Goal: Find specific page/section: Find specific page/section

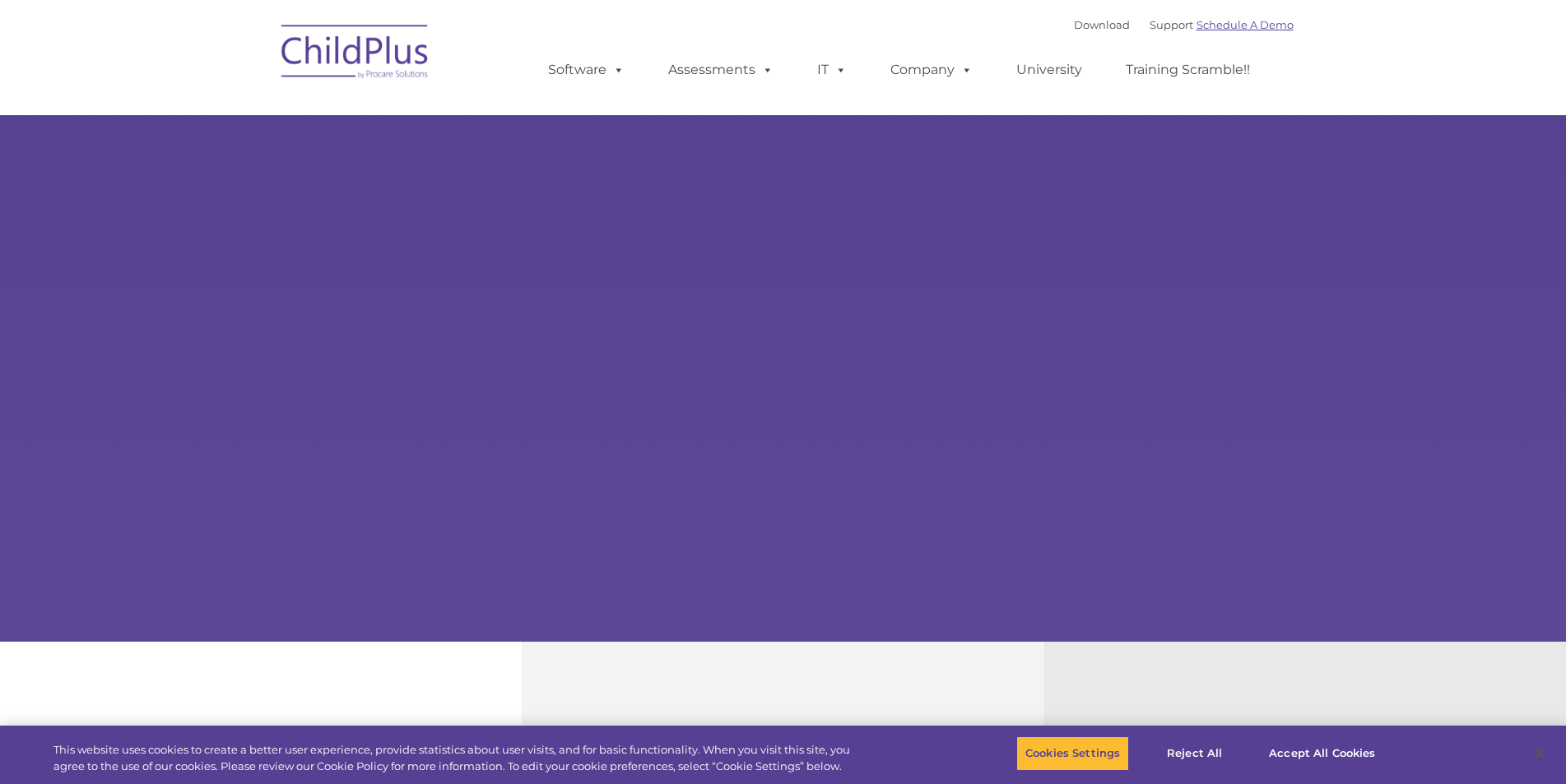
select select "MEDIUM"
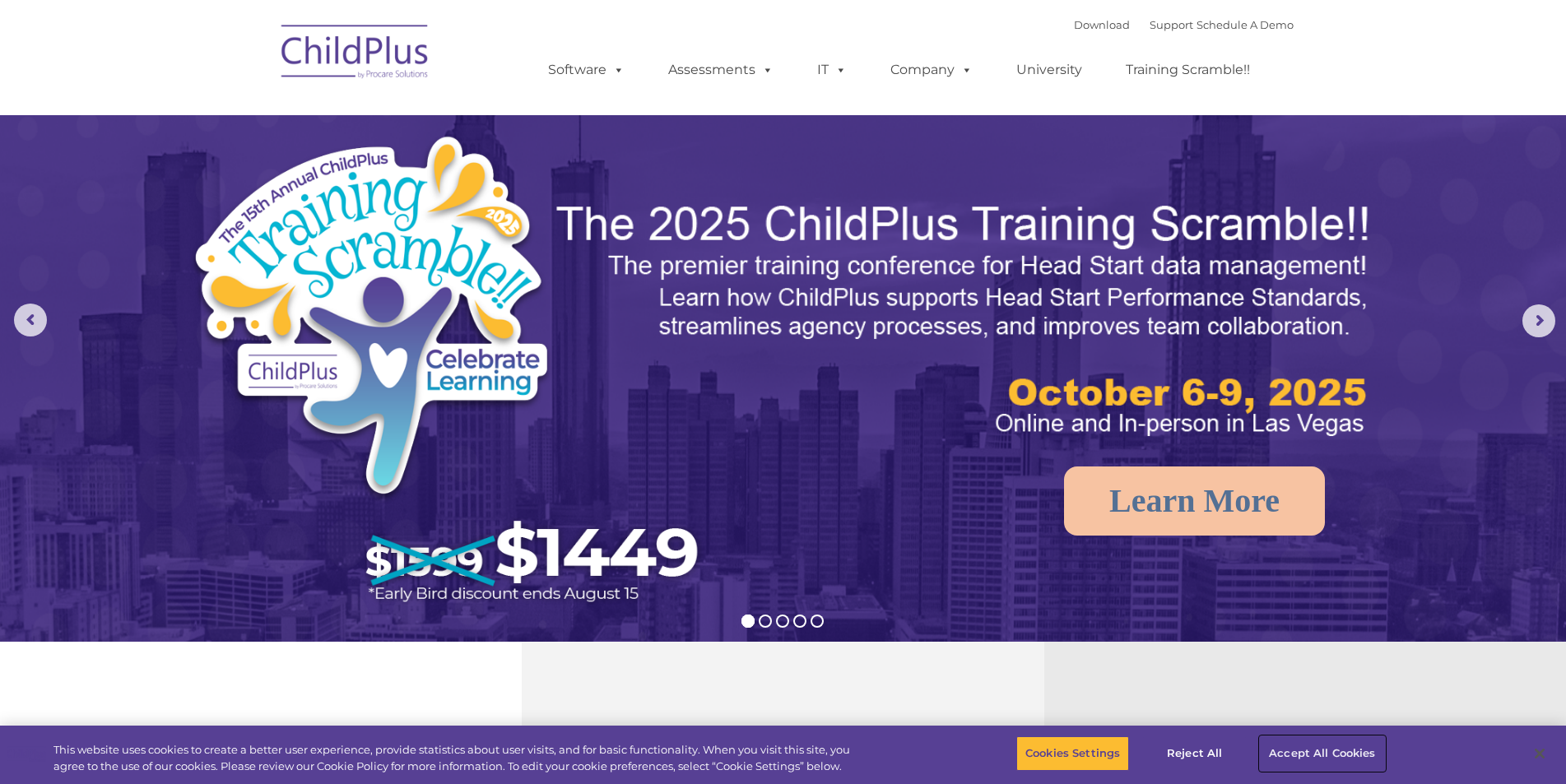
click at [1316, 749] on button "Accept All Cookies" at bounding box center [1321, 752] width 124 height 34
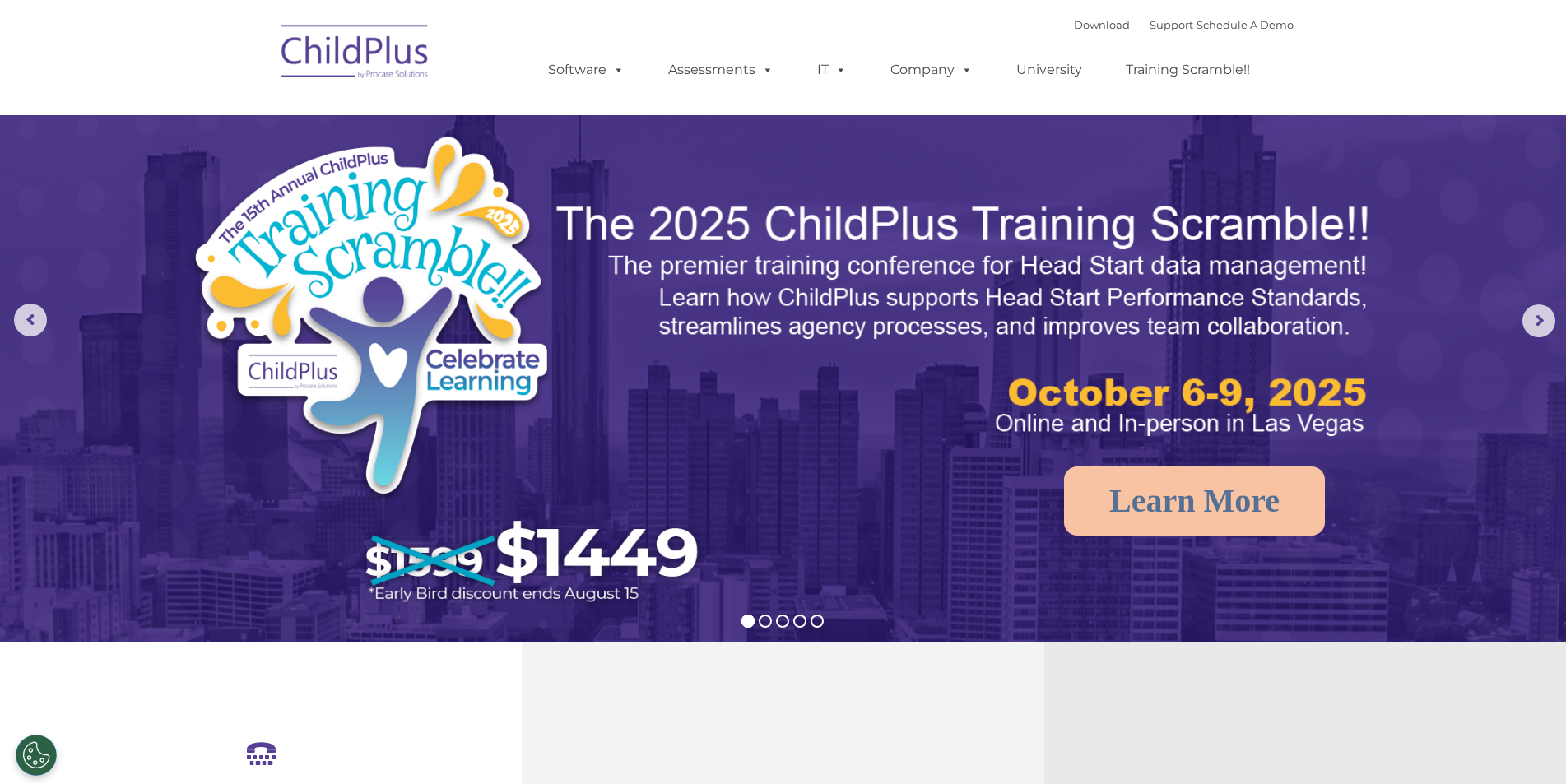
click at [381, 55] on img at bounding box center [355, 54] width 165 height 82
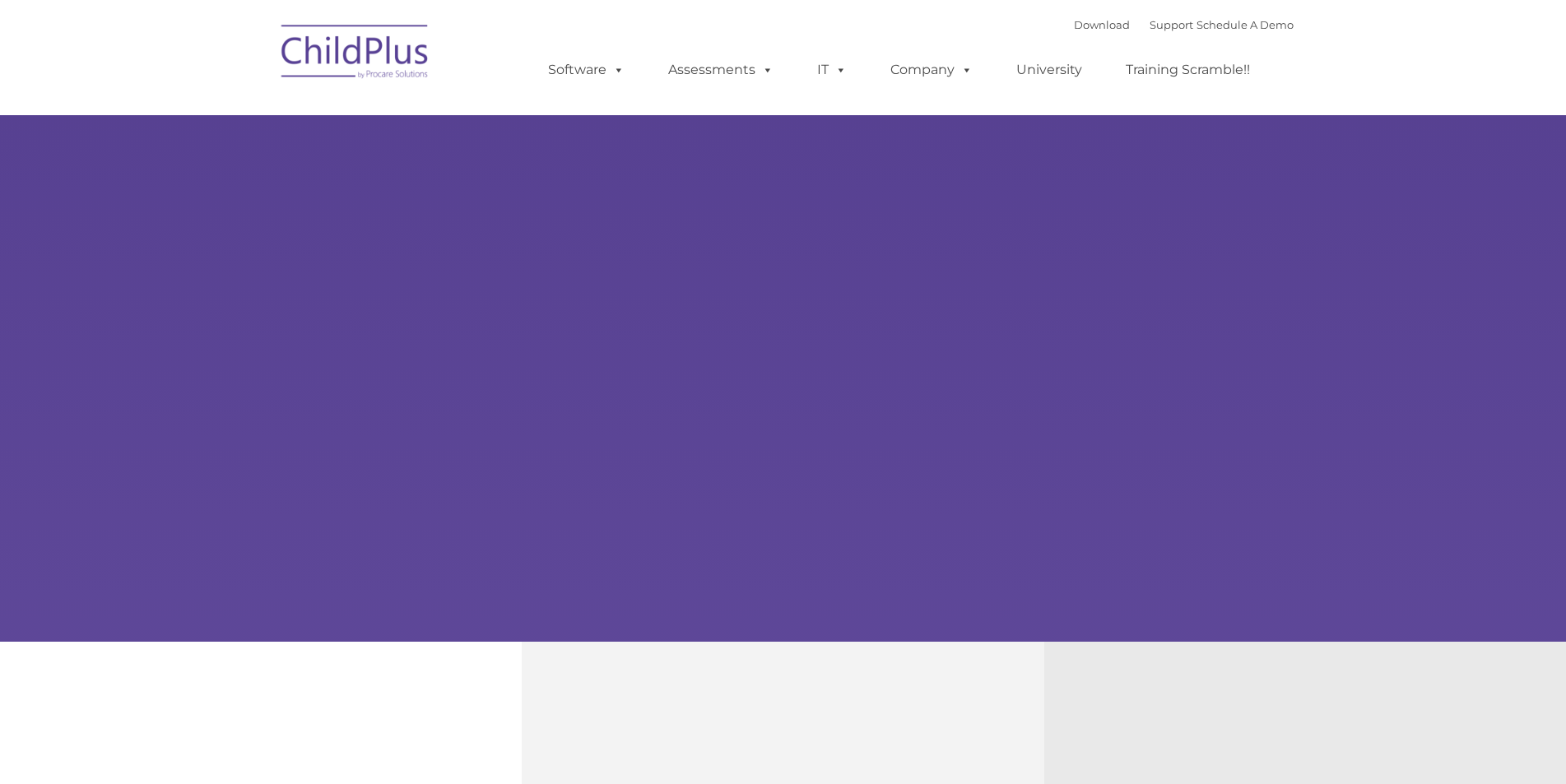
type input ""
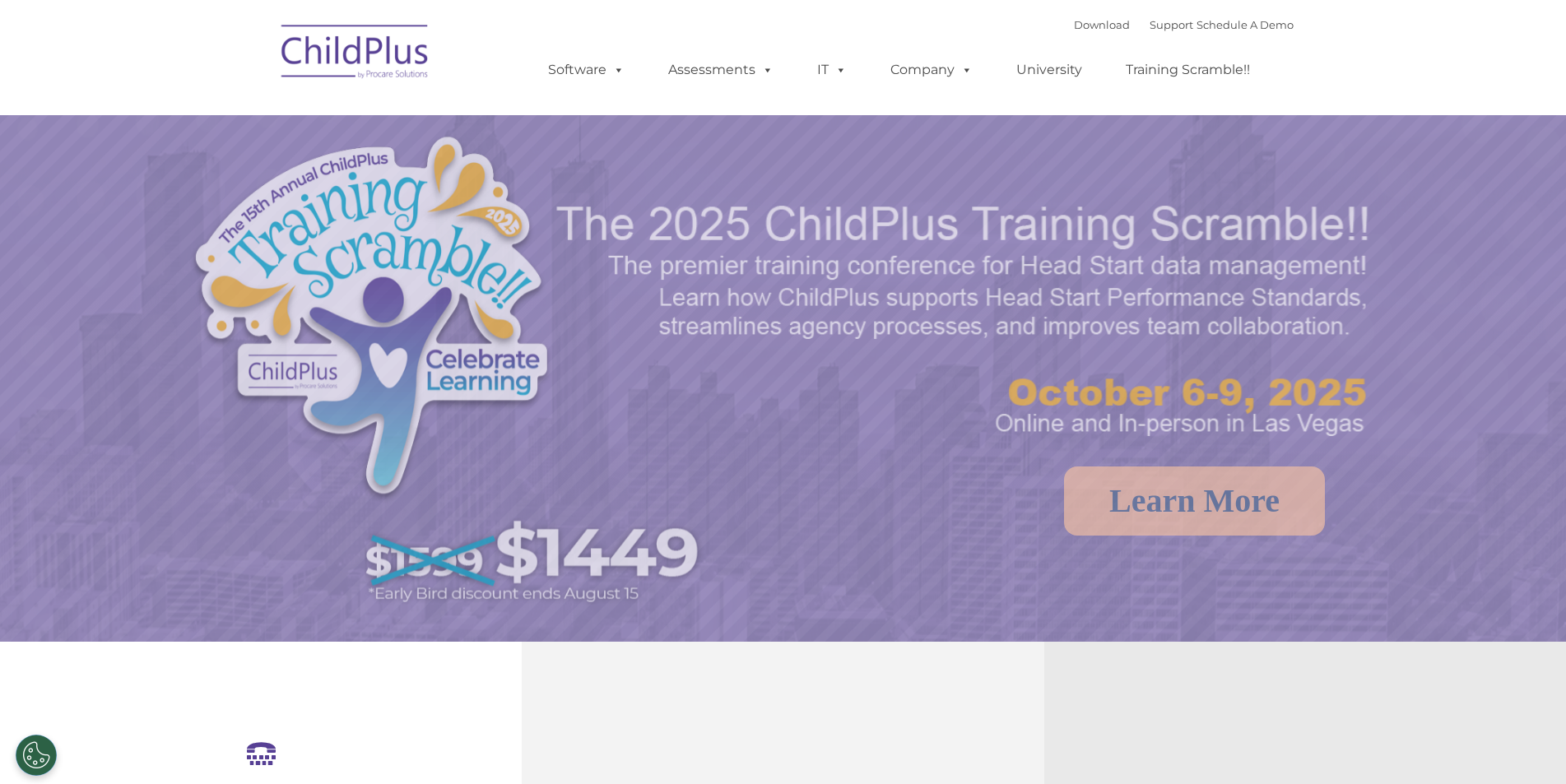
select select "MEDIUM"
